Goal: Use online tool/utility: Utilize a website feature to perform a specific function

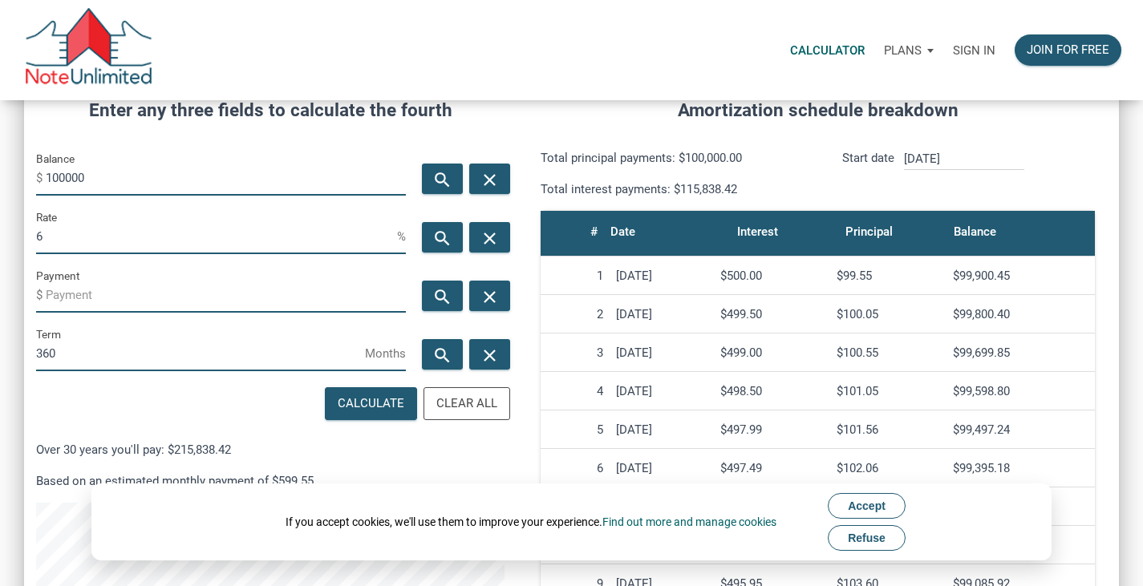
scroll to position [220, 0]
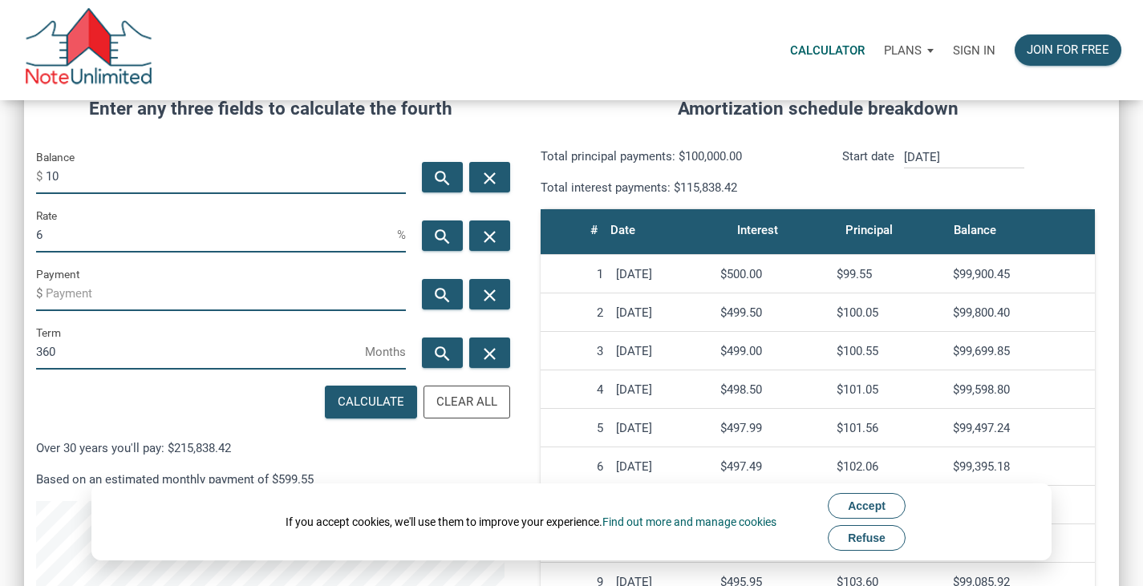
type input "1"
type input "69000"
click at [967, 42] on div "Sign in" at bounding box center [974, 50] width 62 height 51
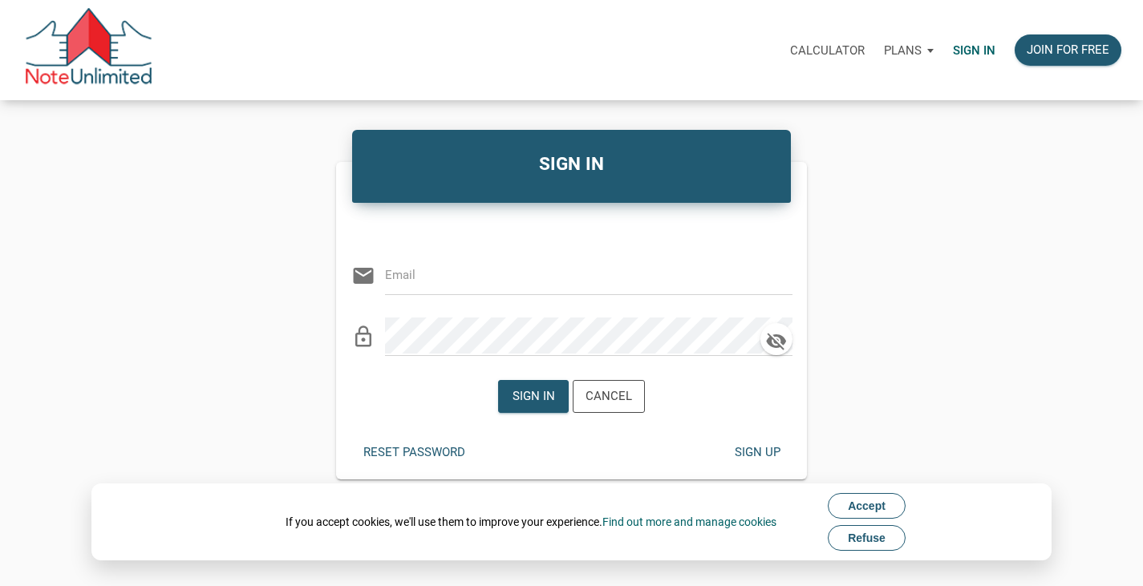
type input "[PERSON_NAME][EMAIL_ADDRESS][DOMAIN_NAME]"
click at [534, 388] on div "Sign in" at bounding box center [533, 396] width 42 height 18
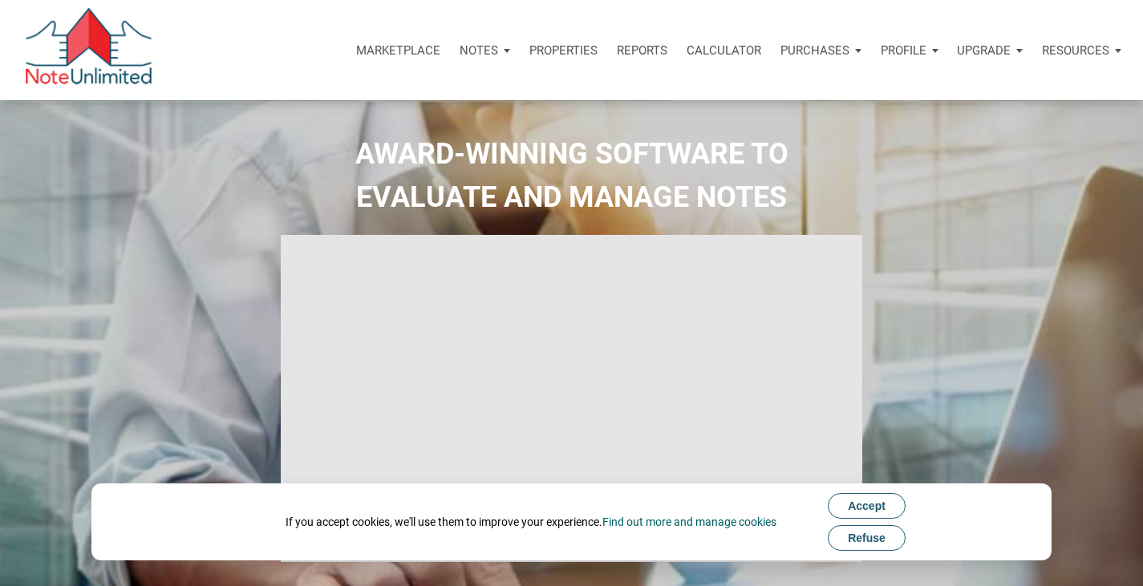
type input "Introduction to new features"
select select
click at [871, 543] on span "Refuse" at bounding box center [867, 538] width 38 height 13
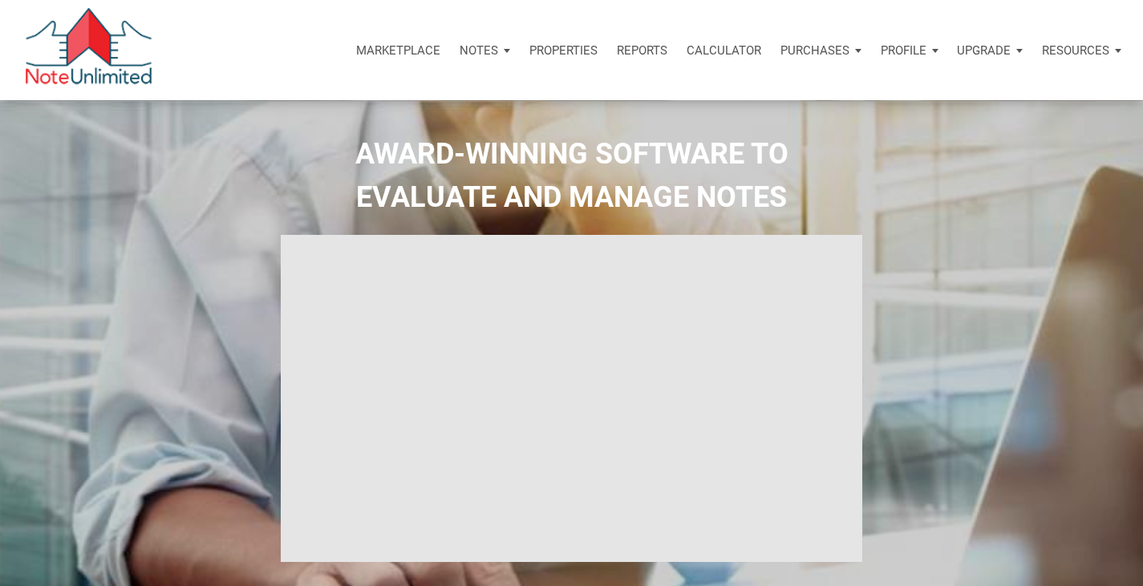
click at [718, 47] on p "Calculator" at bounding box center [723, 50] width 75 height 14
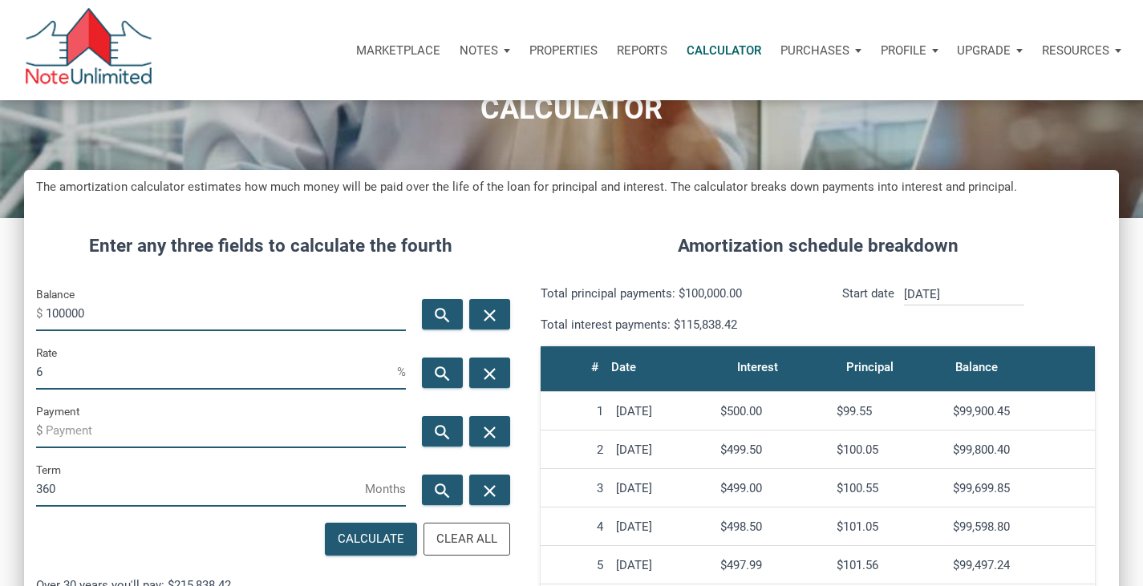
scroll to position [83, 0]
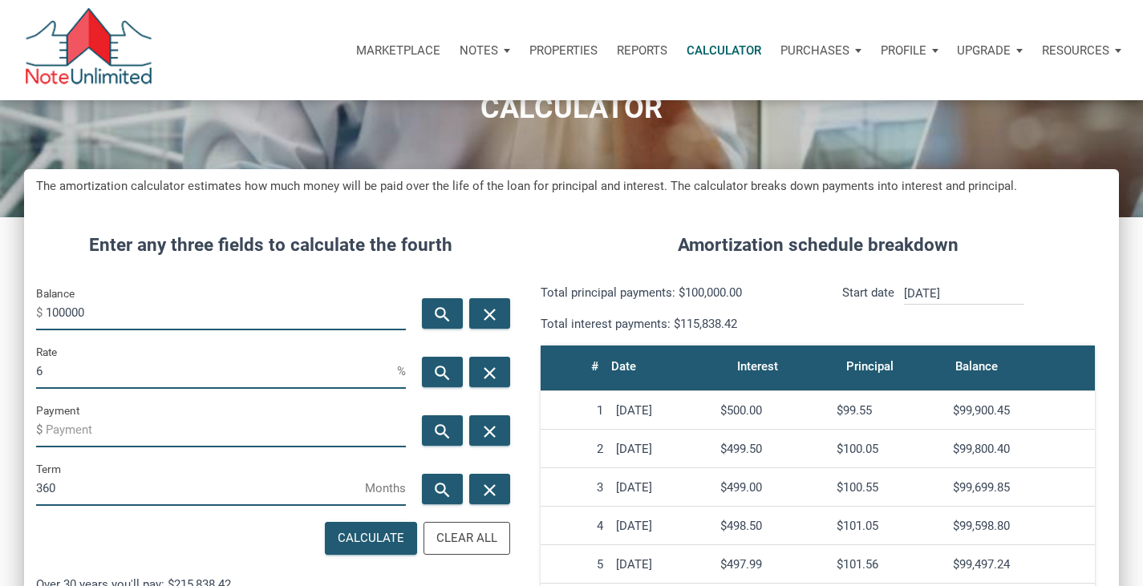
click at [224, 316] on input "100000" at bounding box center [226, 312] width 360 height 36
type input "69000"
click at [209, 352] on div "Rate 6 %" at bounding box center [221, 365] width 370 height 47
click at [199, 370] on input "6" at bounding box center [216, 371] width 361 height 36
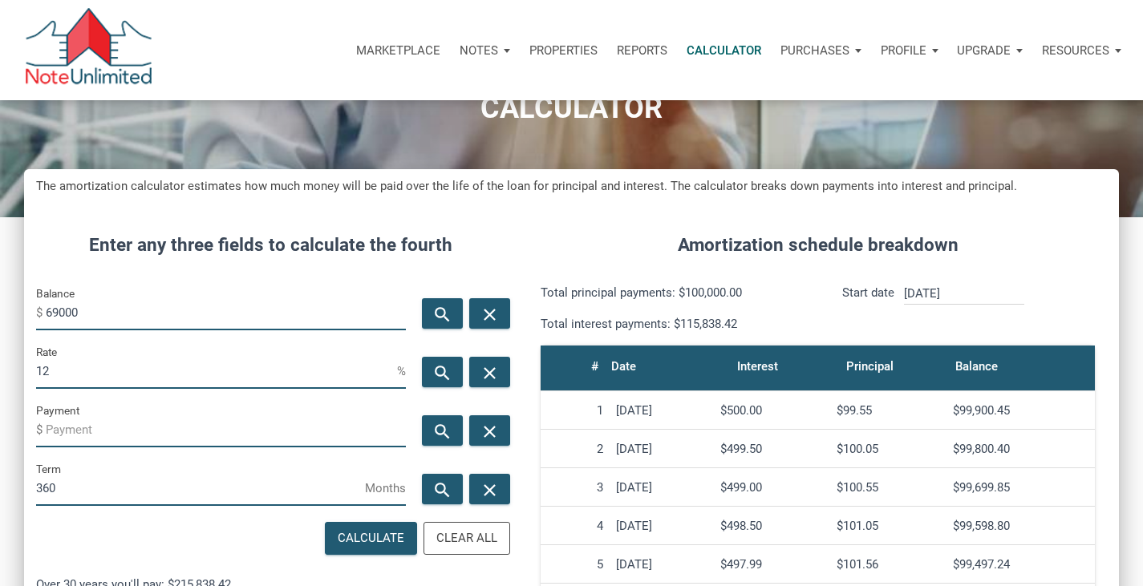
type input "12"
click at [195, 422] on input "Payment" at bounding box center [226, 429] width 360 height 36
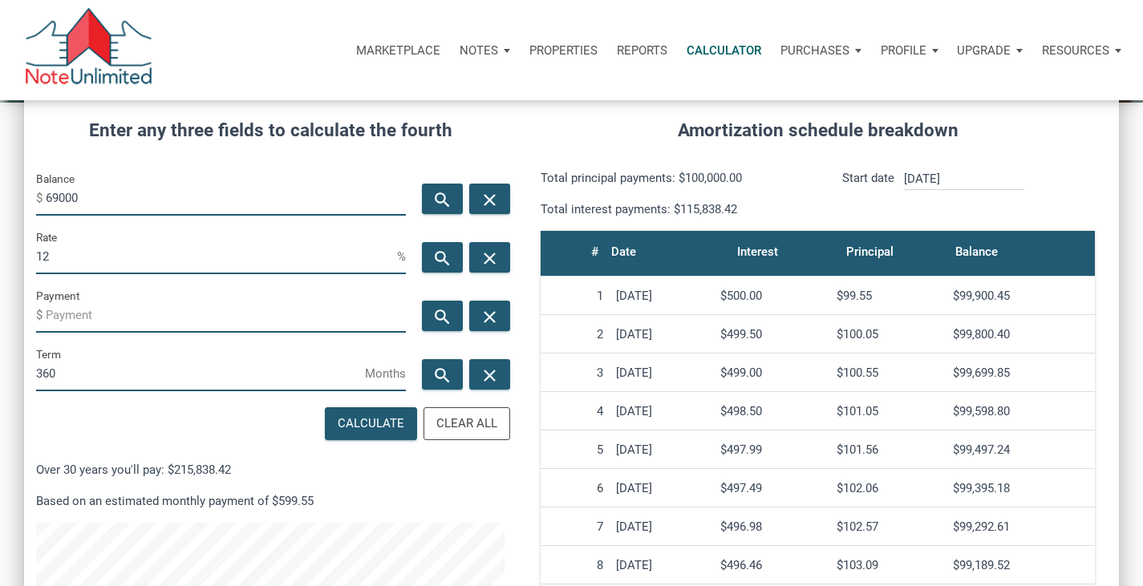
scroll to position [204, 0]
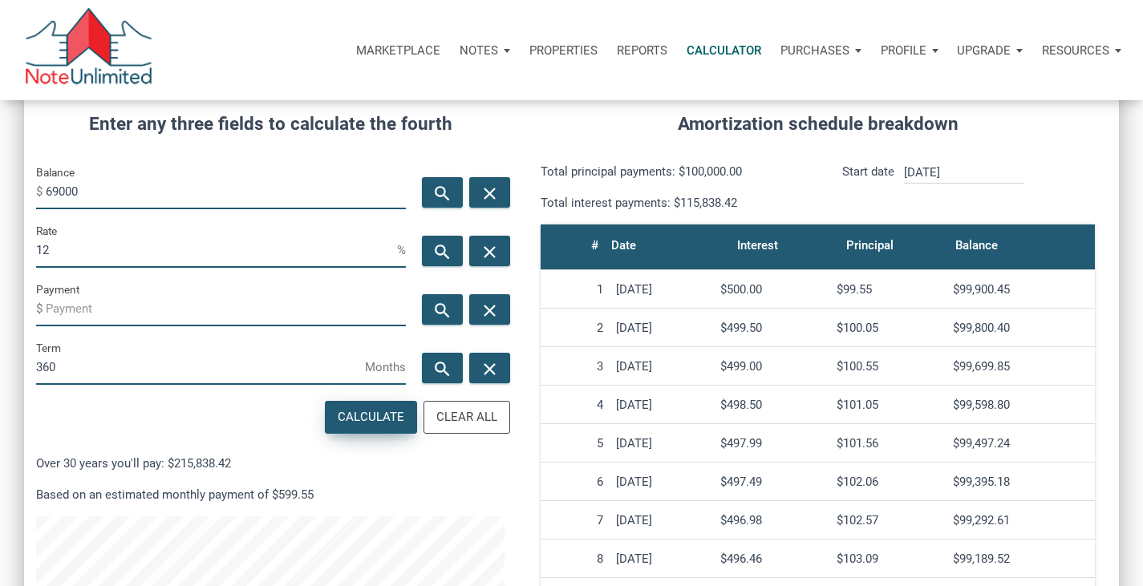
click at [358, 415] on div "Calculate" at bounding box center [371, 417] width 67 height 18
type input "-709.74"
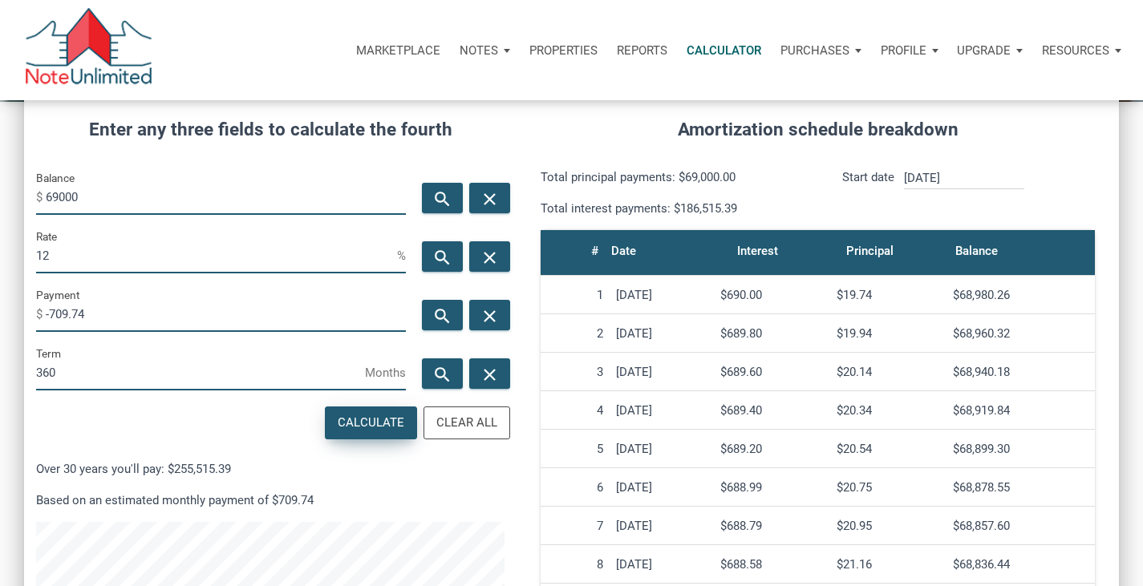
scroll to position [197, 0]
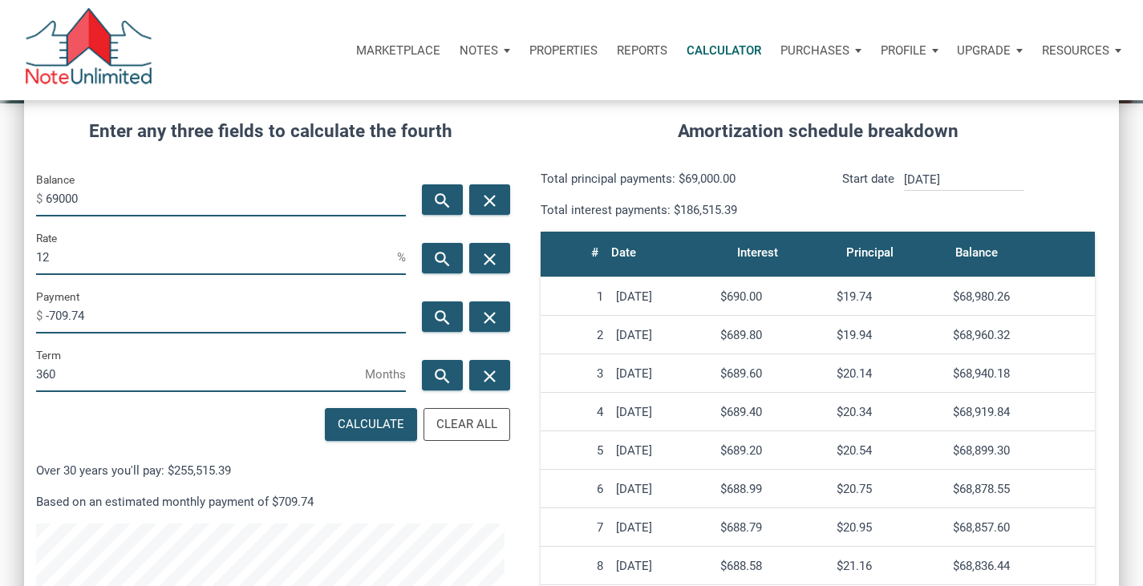
click at [110, 192] on input "69000" at bounding box center [226, 198] width 360 height 36
type input "4"
type input "71000"
click at [367, 418] on div "Calculate" at bounding box center [371, 424] width 67 height 18
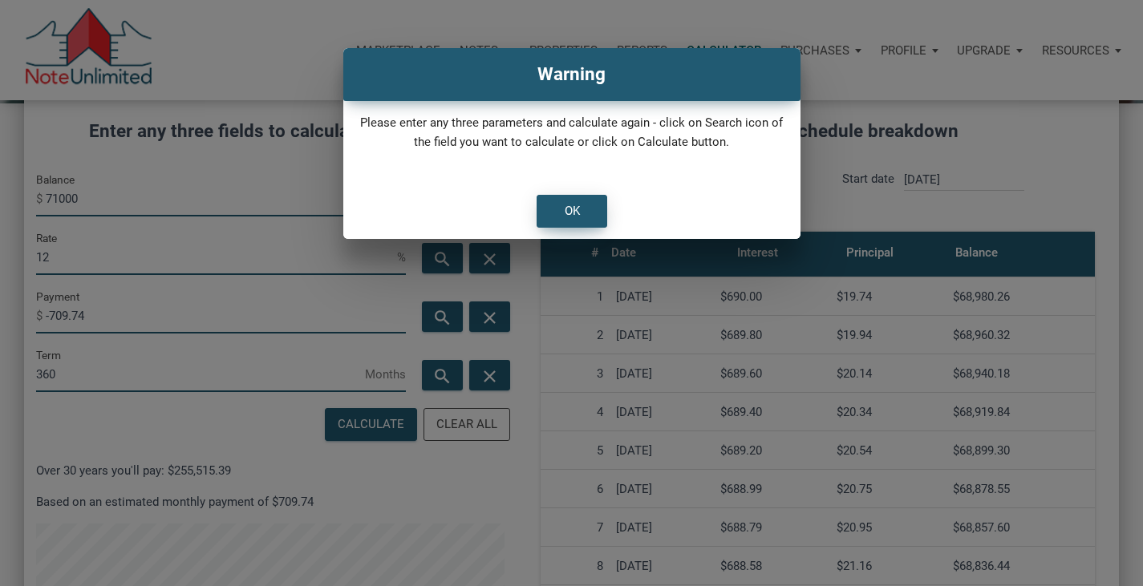
click at [585, 212] on div "OK" at bounding box center [571, 211] width 69 height 31
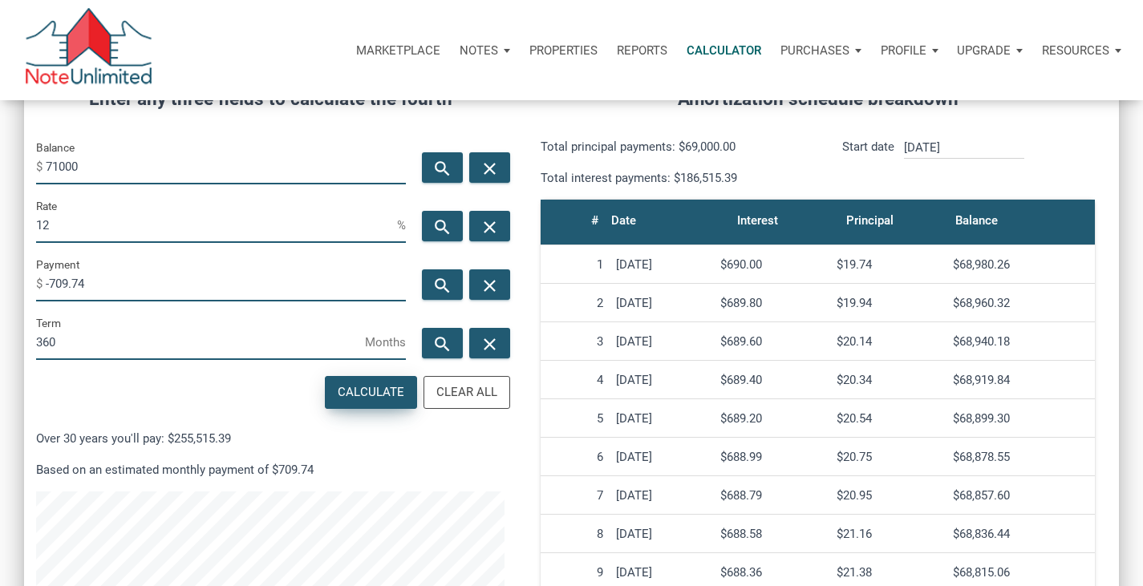
scroll to position [233, 0]
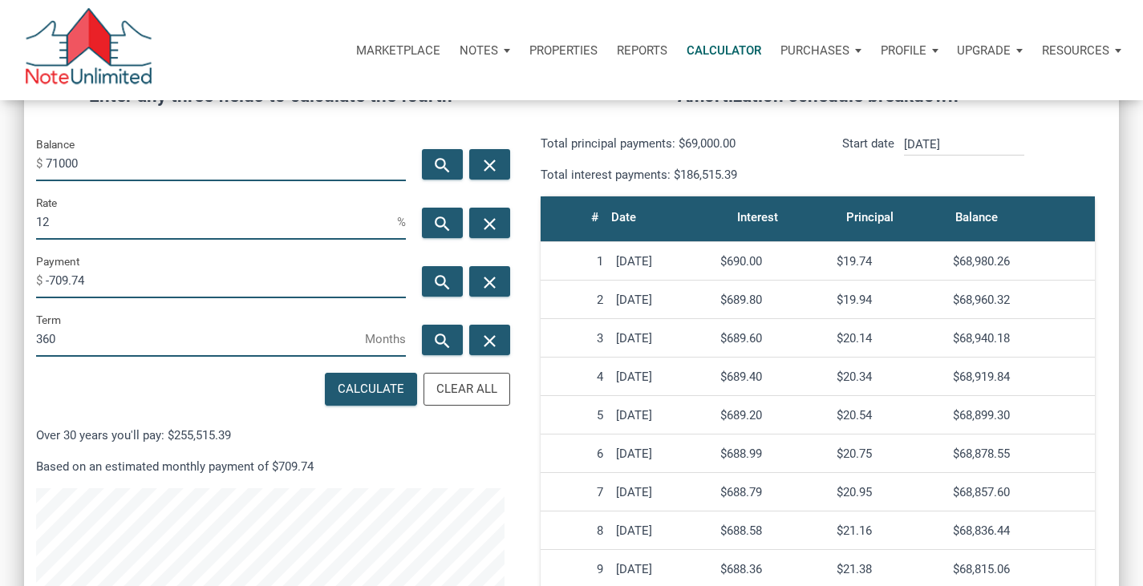
click at [172, 288] on input "-709.74" at bounding box center [226, 280] width 360 height 36
click at [376, 387] on div "Calculate" at bounding box center [371, 389] width 67 height 18
type input "-730.31"
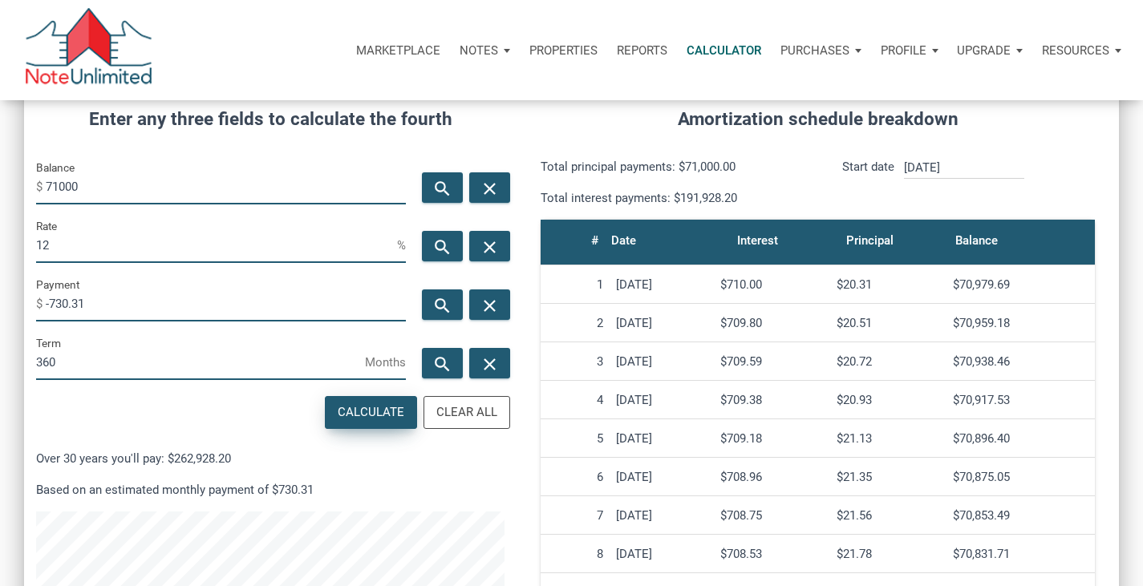
scroll to position [208, 0]
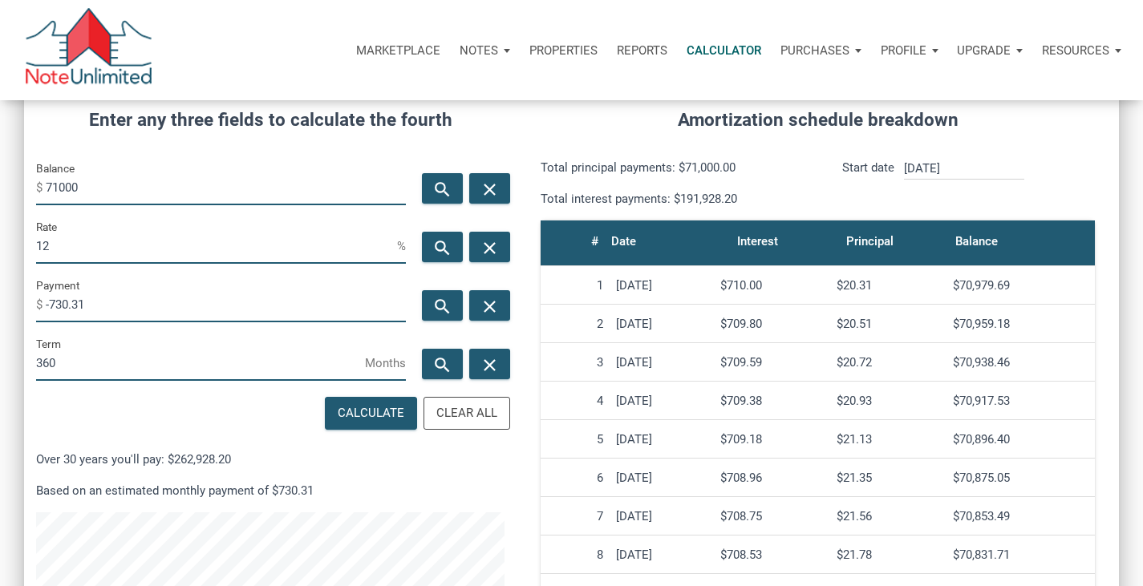
click at [210, 192] on input "71000" at bounding box center [226, 187] width 360 height 36
type input "68000"
click at [381, 425] on div "Calculate" at bounding box center [371, 413] width 91 height 31
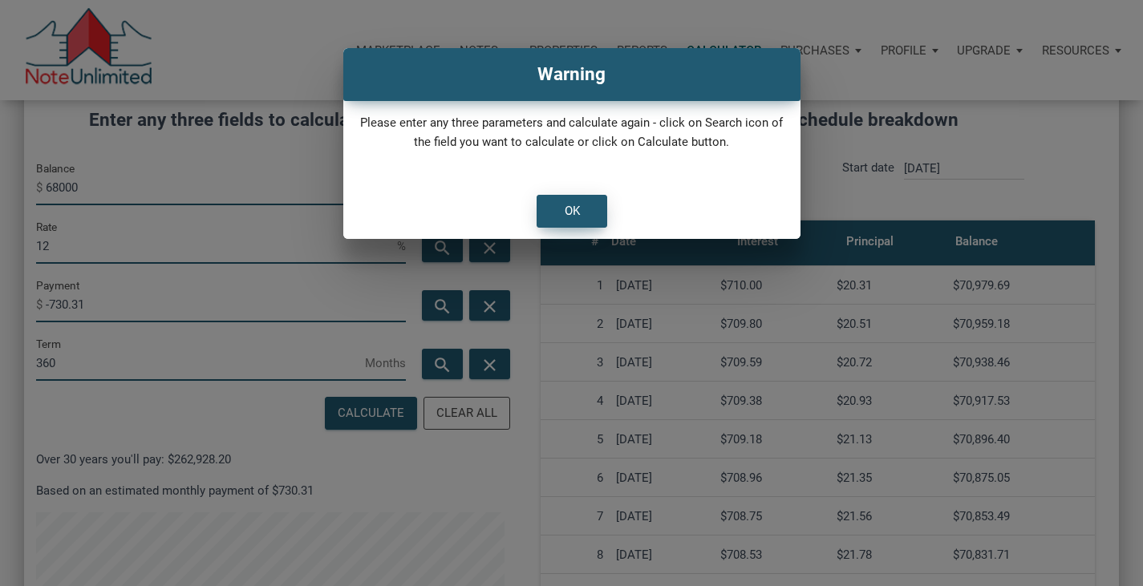
click at [597, 207] on div "OK" at bounding box center [571, 211] width 69 height 31
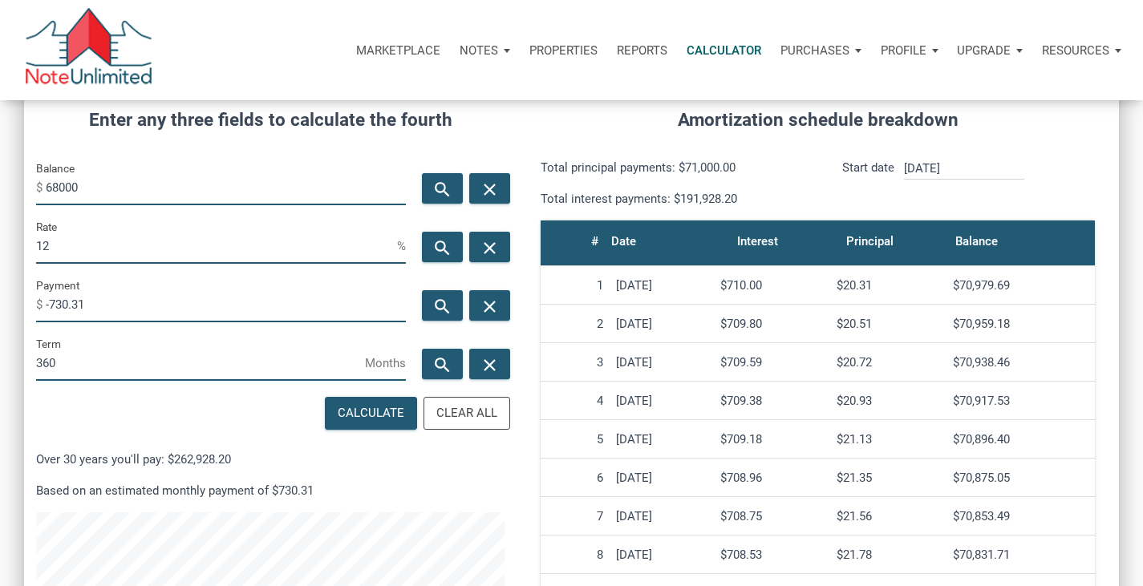
click at [184, 315] on input "-730.31" at bounding box center [226, 304] width 360 height 36
click at [382, 404] on div "Calculate" at bounding box center [371, 413] width 67 height 18
type input "-699.46"
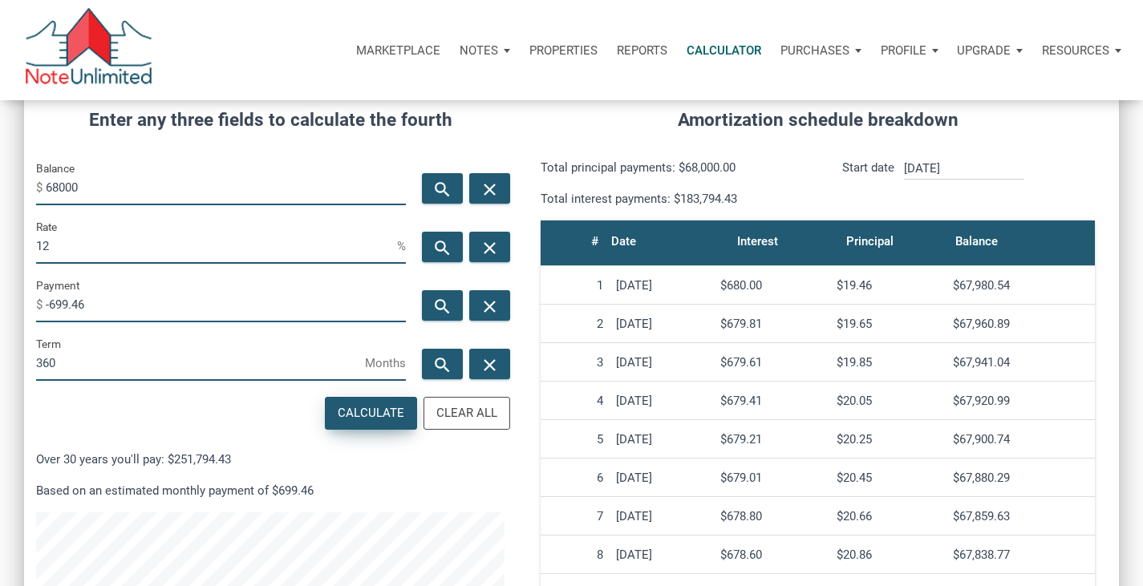
scroll to position [772, 1094]
click at [236, 265] on div "Rate 12 %" at bounding box center [221, 246] width 394 height 59
